Goal: Complete application form

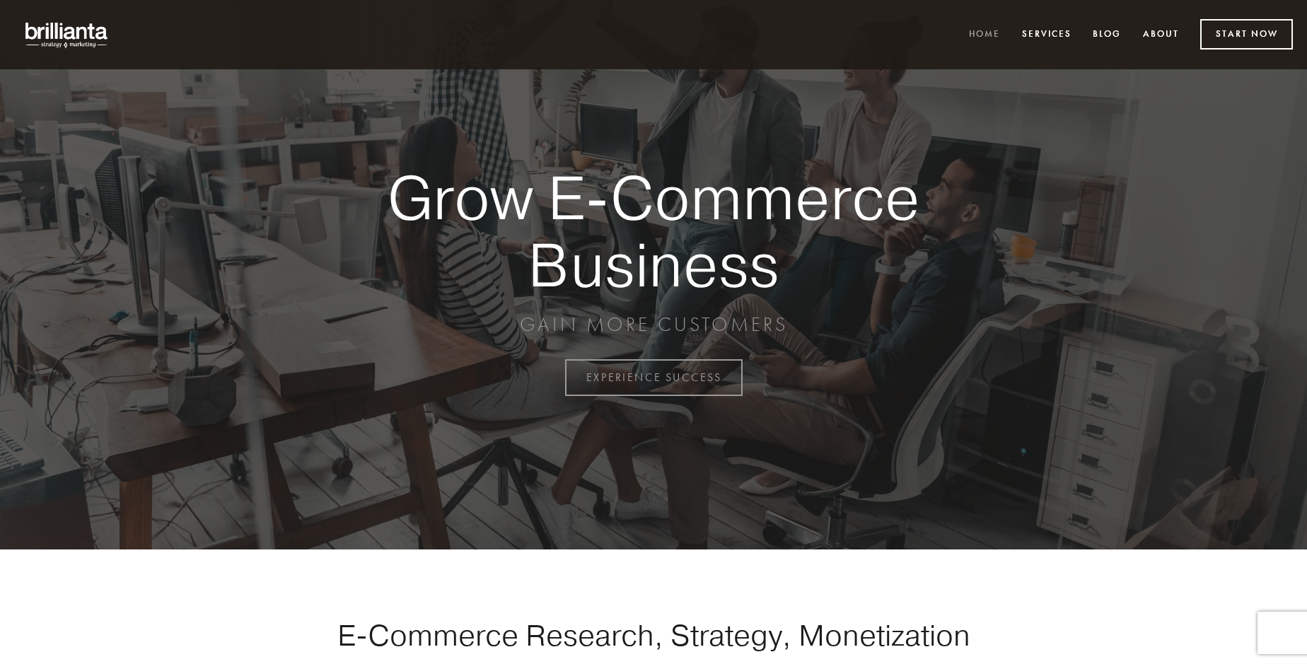
scroll to position [3708, 0]
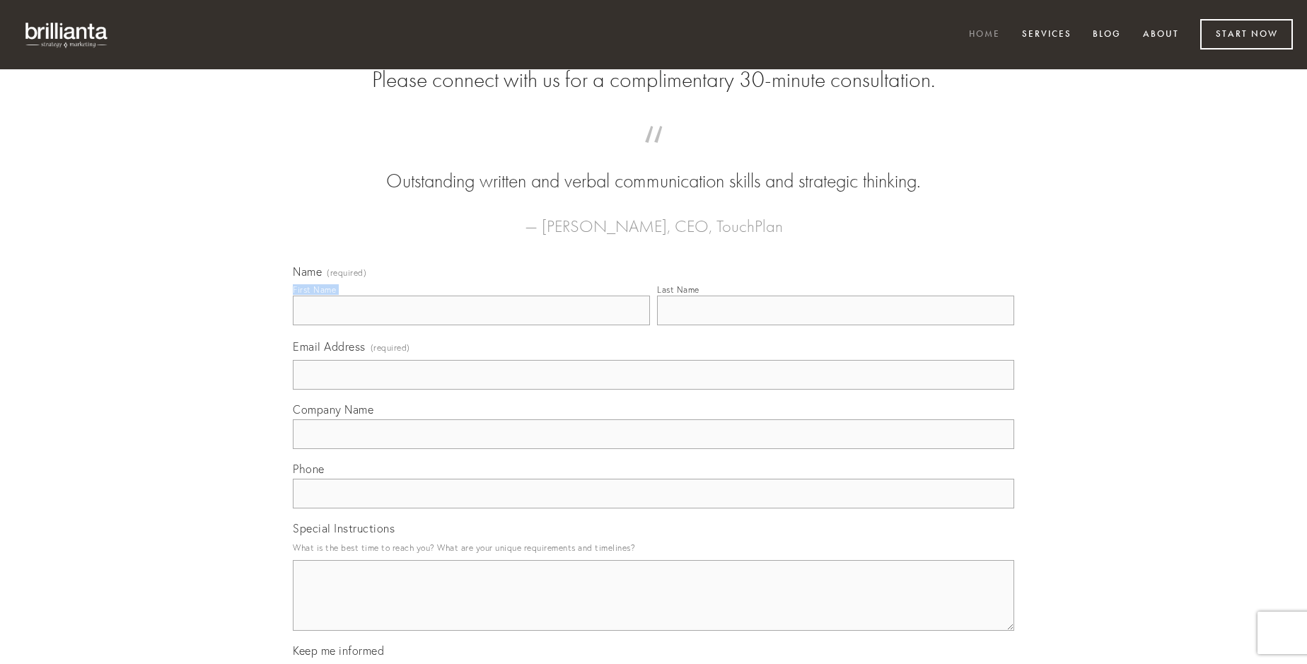
type input "[PERSON_NAME]"
click at [835, 325] on input "Last Name" at bounding box center [835, 311] width 357 height 30
type input "[PERSON_NAME]"
click at [654, 390] on input "Email Address (required)" at bounding box center [654, 375] width 722 height 30
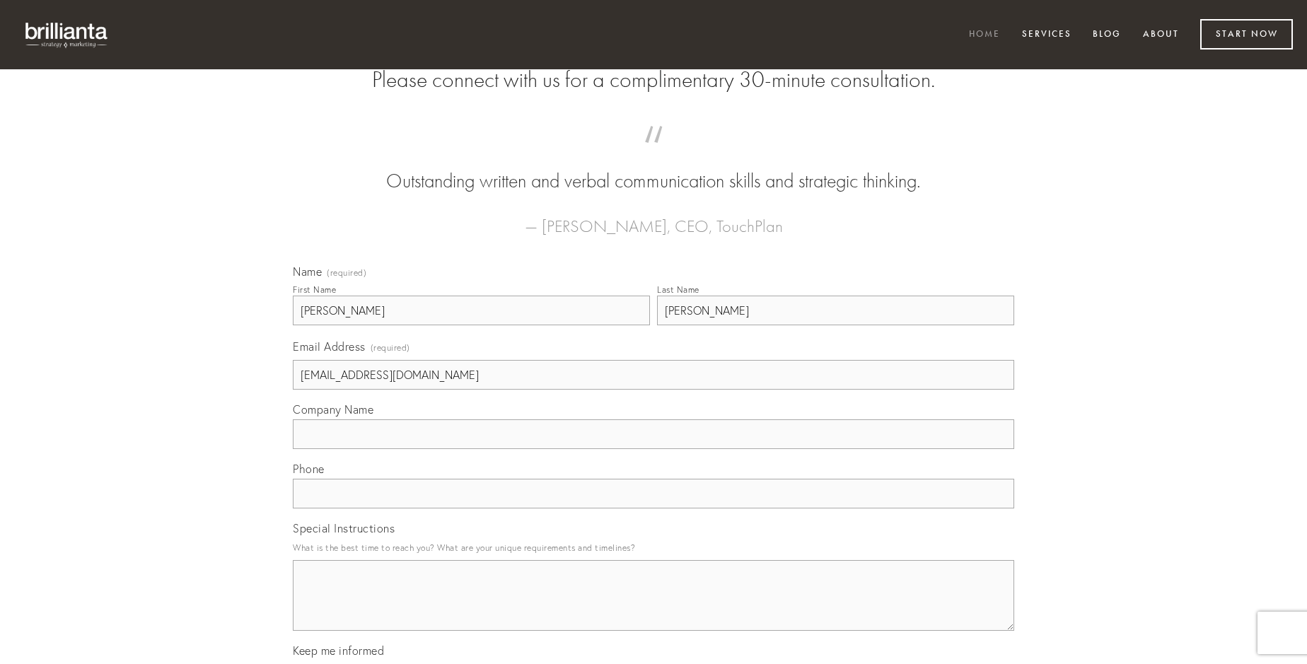
type input "[EMAIL_ADDRESS][DOMAIN_NAME]"
click at [654, 449] on input "Company Name" at bounding box center [654, 434] width 722 height 30
type input "vapulus"
click at [654, 509] on input "text" at bounding box center [654, 494] width 722 height 30
click at [654, 608] on textarea "Special Instructions" at bounding box center [654, 595] width 722 height 71
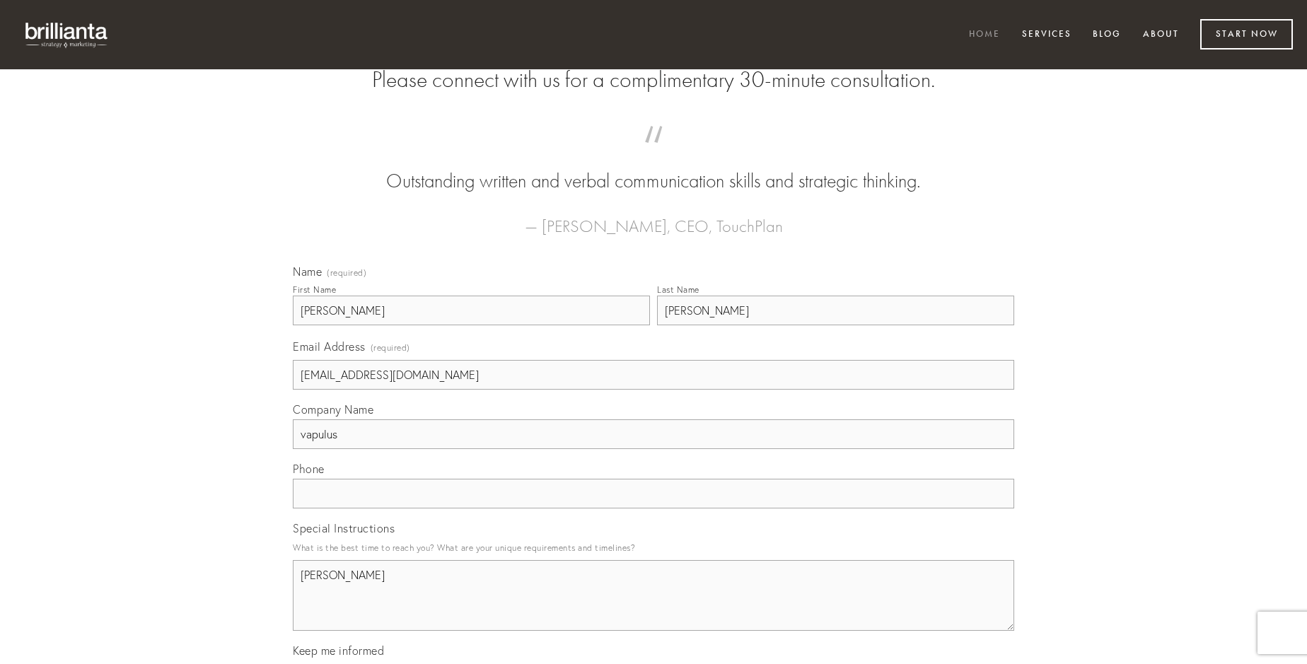
type textarea "[PERSON_NAME]"
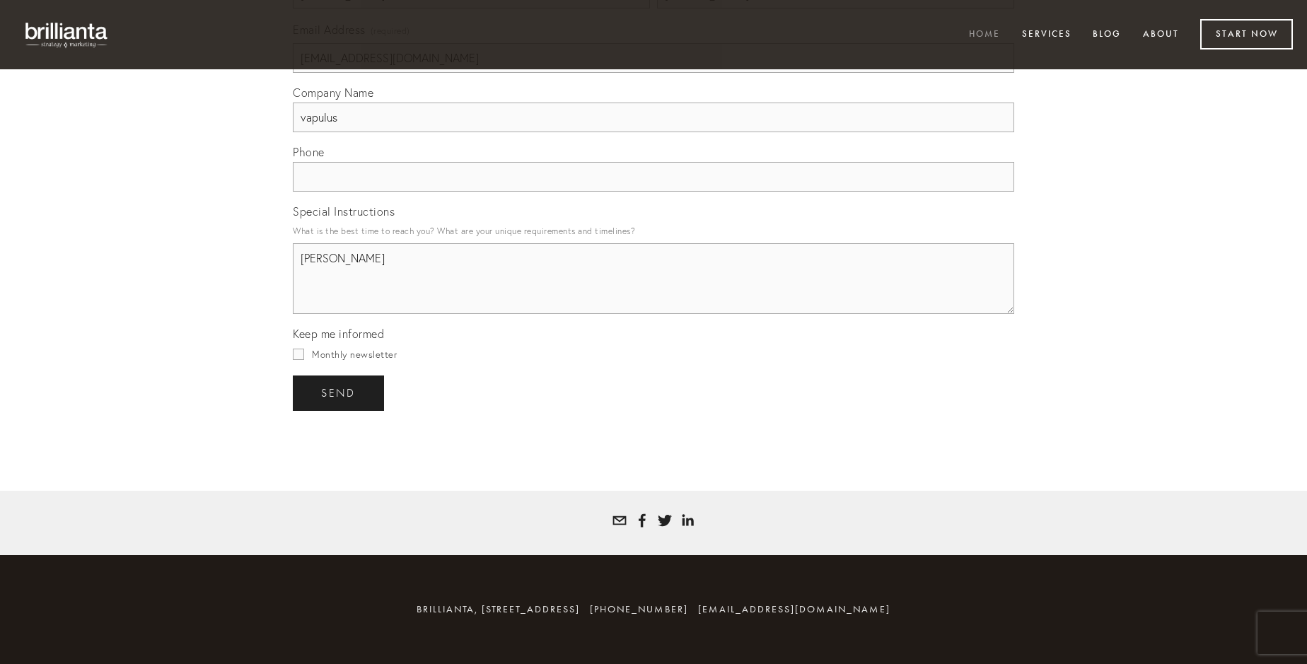
click at [340, 393] on span "send" at bounding box center [338, 393] width 35 height 13
